Goal: Check status: Check status

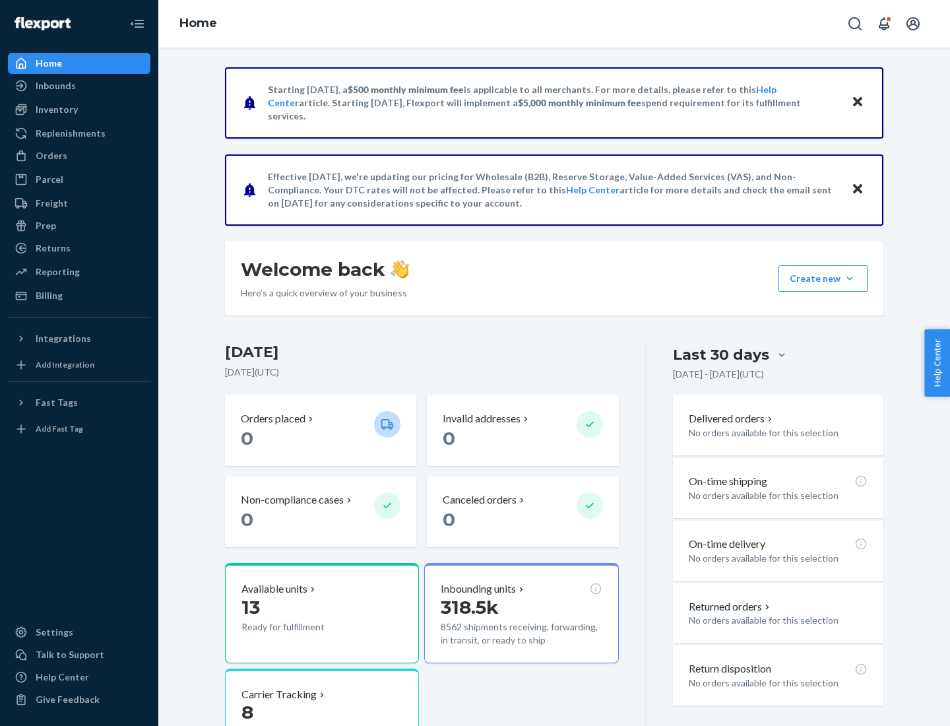
click at [850, 278] on button "Create new Create new inbound Create new order Create new product" at bounding box center [823, 278] width 89 height 26
click at [55, 86] on div "Inbounds" at bounding box center [56, 85] width 40 height 13
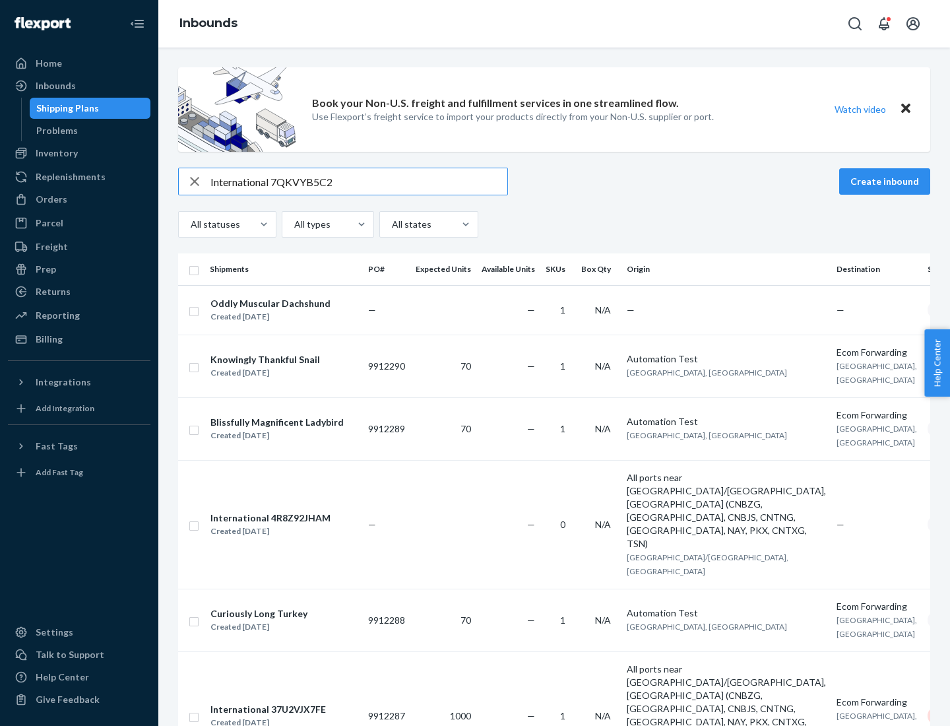
type input "International 7QKVYB5C29"
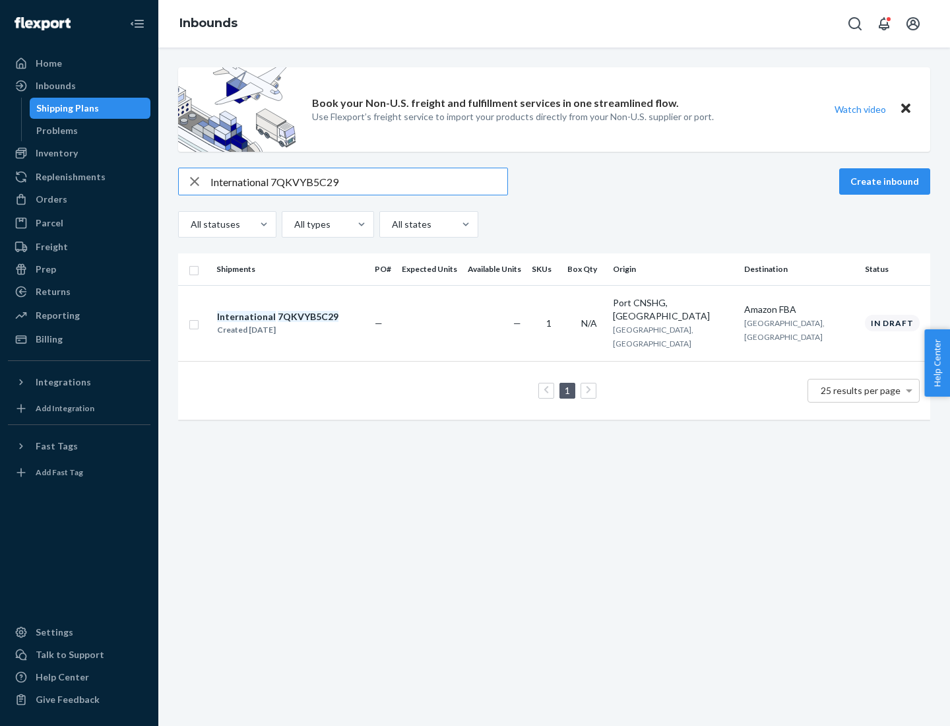
click at [300, 323] on div "Created [DATE]" at bounding box center [277, 329] width 121 height 13
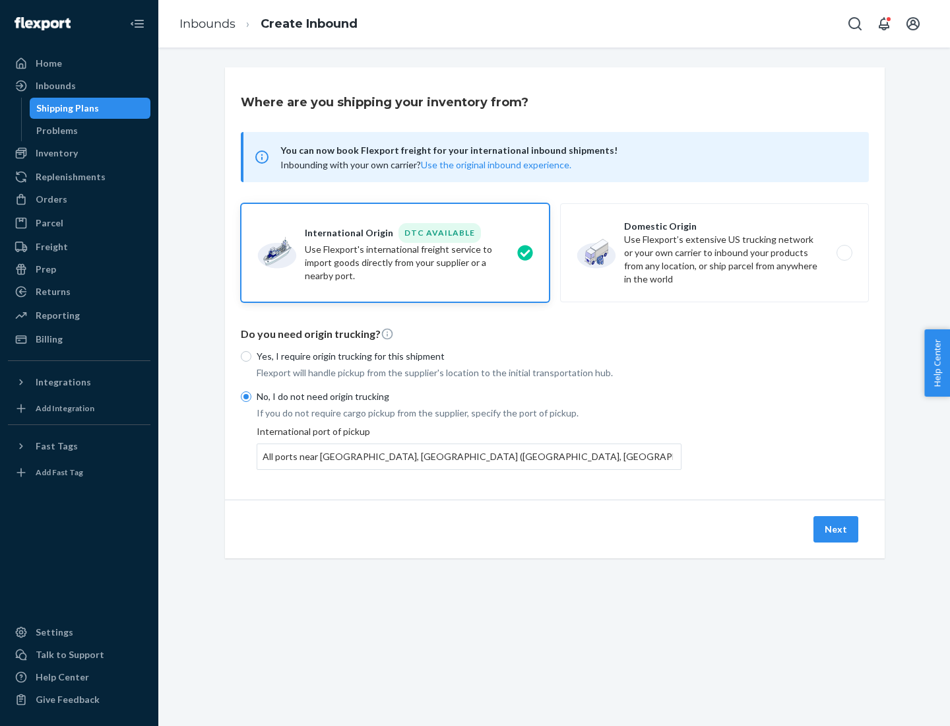
click at [837, 529] on button "Next" at bounding box center [836, 529] width 45 height 26
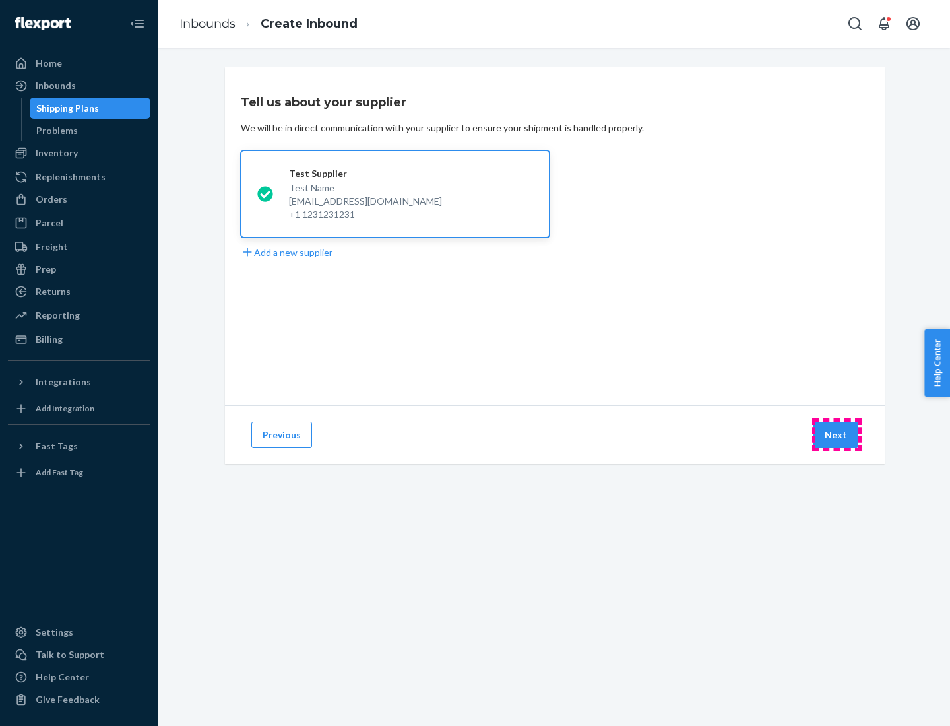
click at [837, 435] on button "Next" at bounding box center [836, 435] width 45 height 26
